Goal: Navigation & Orientation: Find specific page/section

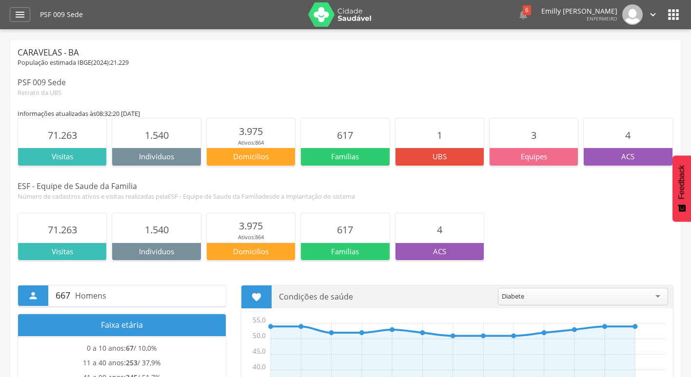
click at [174, 145] on section "1.540" at bounding box center [156, 132] width 88 height 29
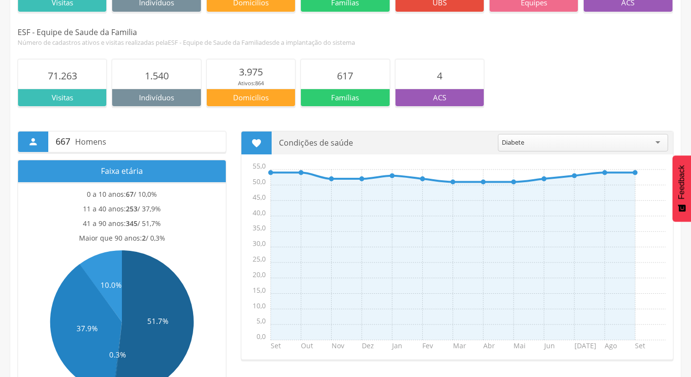
scroll to position [244, 0]
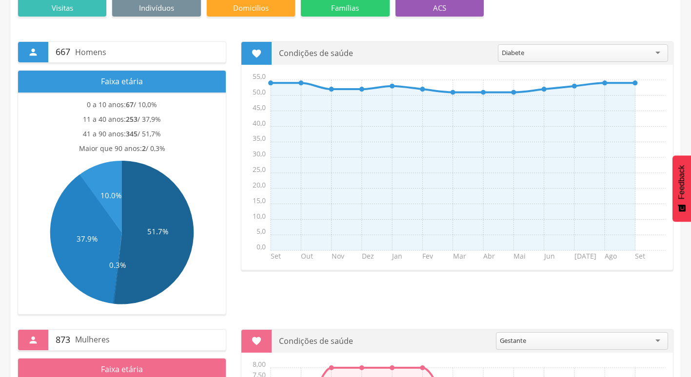
click at [153, 228] on text "51.7%" at bounding box center [157, 232] width 21 height 10
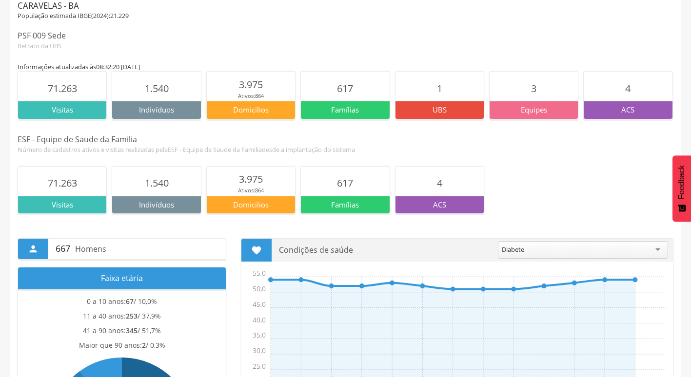
scroll to position [0, 0]
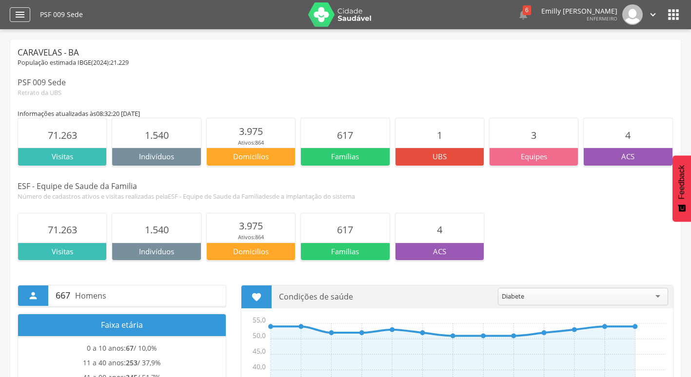
click at [26, 13] on div "" at bounding box center [20, 14] width 20 height 15
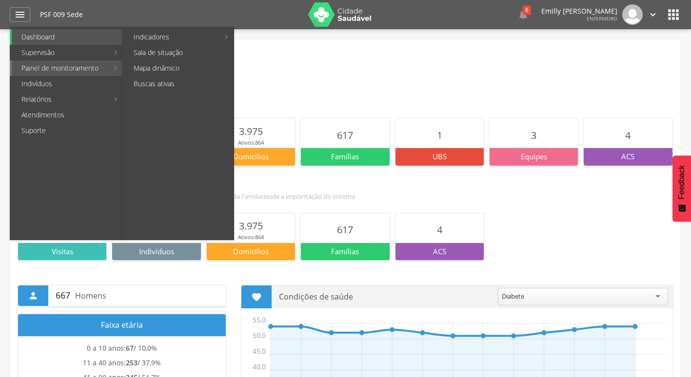
click at [80, 65] on link "Painel de monitoramento" at bounding box center [60, 68] width 97 height 16
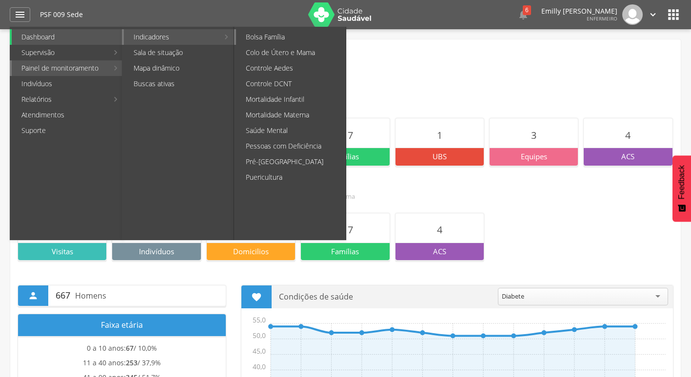
click at [298, 38] on link "Bolsa Família" at bounding box center [291, 37] width 110 height 16
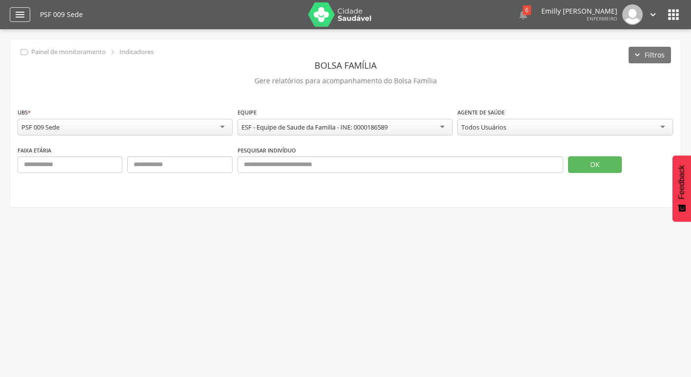
click at [15, 8] on div "" at bounding box center [20, 14] width 20 height 15
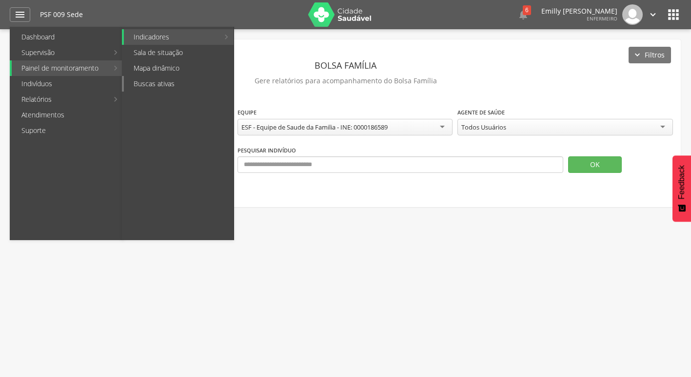
click at [155, 85] on link "Buscas ativas" at bounding box center [179, 84] width 110 height 16
type input "**********"
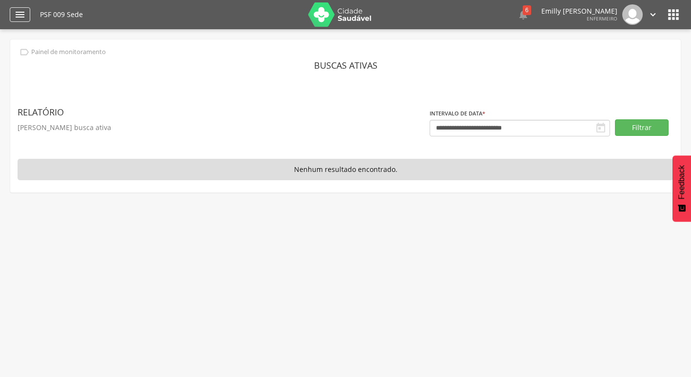
click at [27, 18] on div "" at bounding box center [20, 14] width 20 height 15
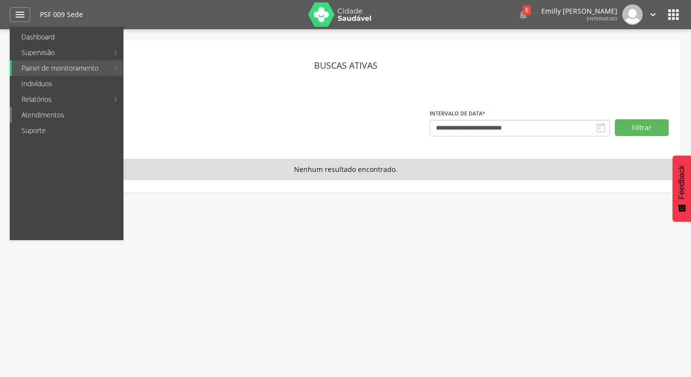
click at [78, 117] on link "Atendimentos" at bounding box center [67, 115] width 111 height 16
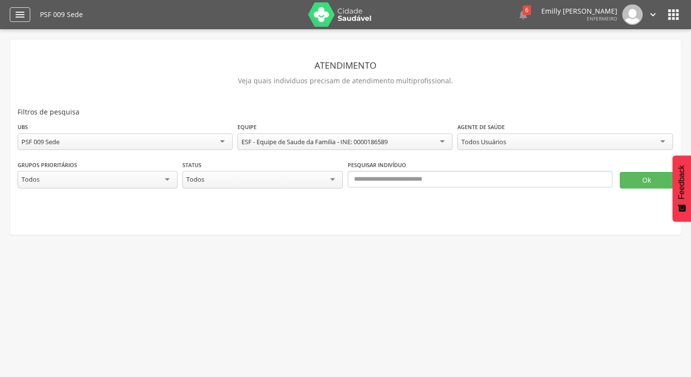
click at [21, 14] on icon "" at bounding box center [20, 15] width 12 height 12
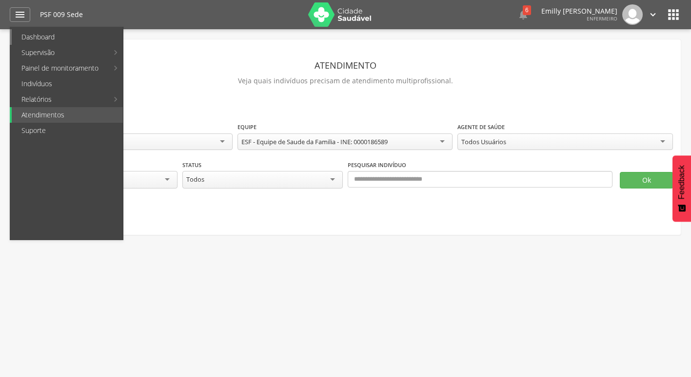
click at [56, 36] on link "Dashboard" at bounding box center [67, 37] width 111 height 16
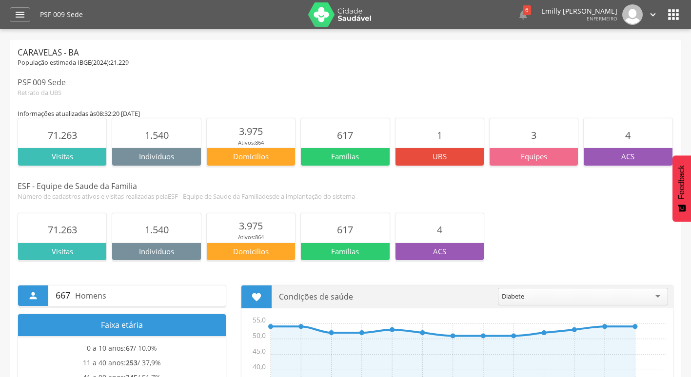
click at [257, 151] on div "Domicilios" at bounding box center [251, 157] width 88 height 18
click at [22, 13] on icon "" at bounding box center [20, 15] width 12 height 12
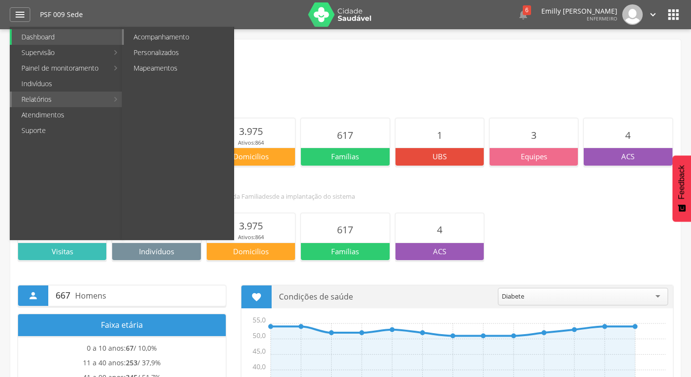
click at [174, 37] on link "Acompanhamento" at bounding box center [179, 37] width 110 height 16
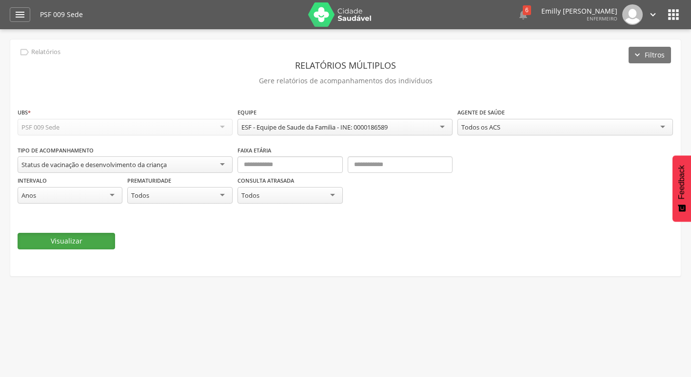
click at [106, 248] on button "Visualizar" at bounding box center [66, 241] width 97 height 17
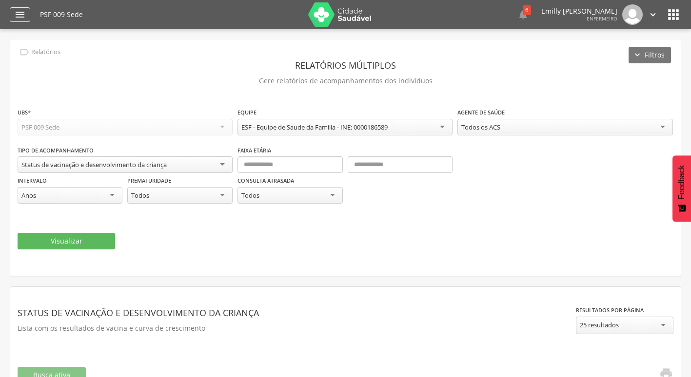
click at [16, 16] on icon "" at bounding box center [20, 15] width 12 height 12
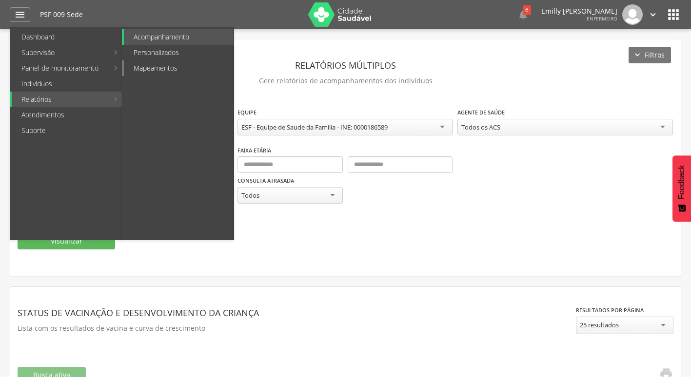
click at [170, 68] on link "Mapeamentos" at bounding box center [179, 68] width 110 height 16
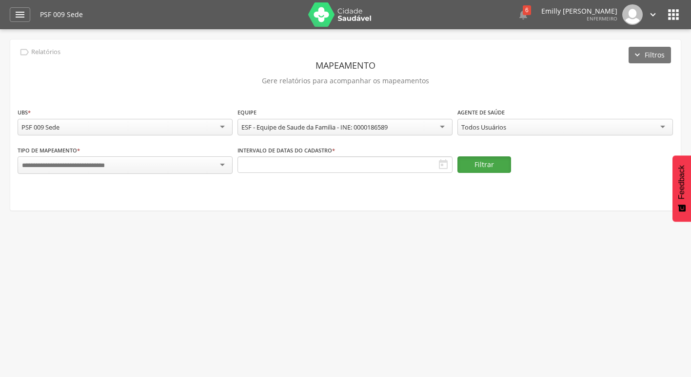
click at [491, 168] on button "Filtrar" at bounding box center [484, 164] width 54 height 17
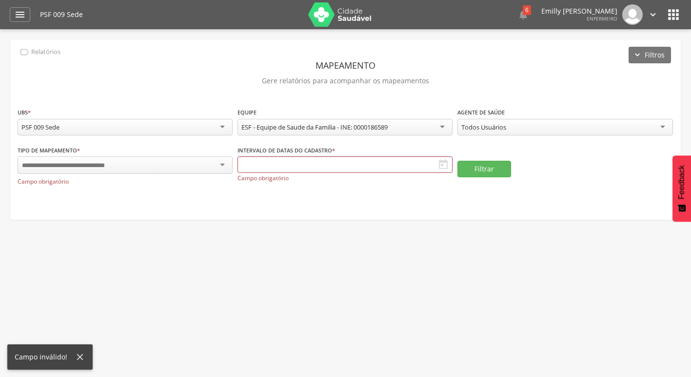
click at [191, 165] on div at bounding box center [125, 165] width 215 height 18
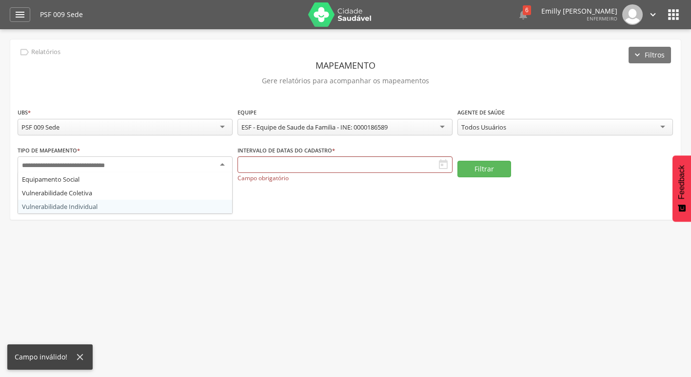
click at [250, 250] on div " Supervisão  Distritos  Ubs Coordenador: - Caravelas / BA Intervalo de Tempo…" at bounding box center [345, 217] width 691 height 377
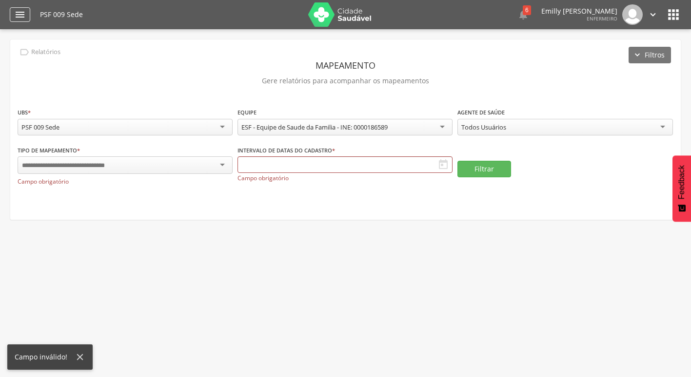
click at [13, 17] on div "" at bounding box center [20, 14] width 20 height 15
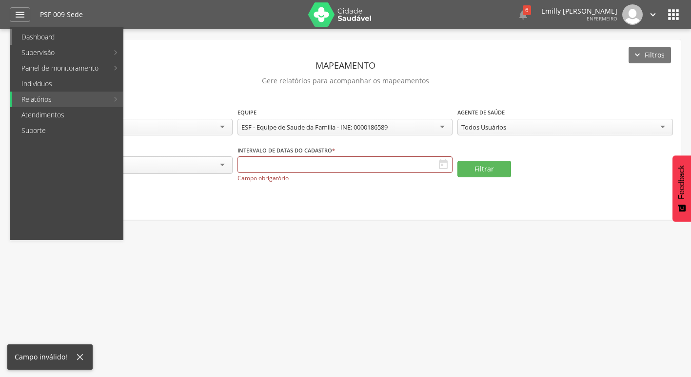
click at [64, 42] on link "Dashboard" at bounding box center [67, 37] width 111 height 16
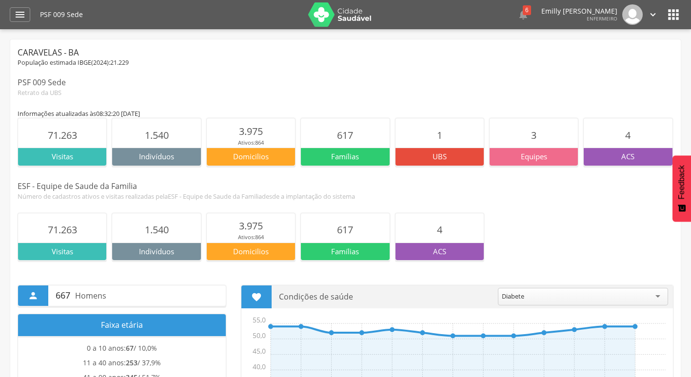
click at [226, 69] on div "Caravelas - BA População estimada IBGE( 2024 ): 21.229 PSF 009 Sede Retrato da …" at bounding box center [346, 72] width 656 height 50
